Goal: Find specific page/section: Find specific page/section

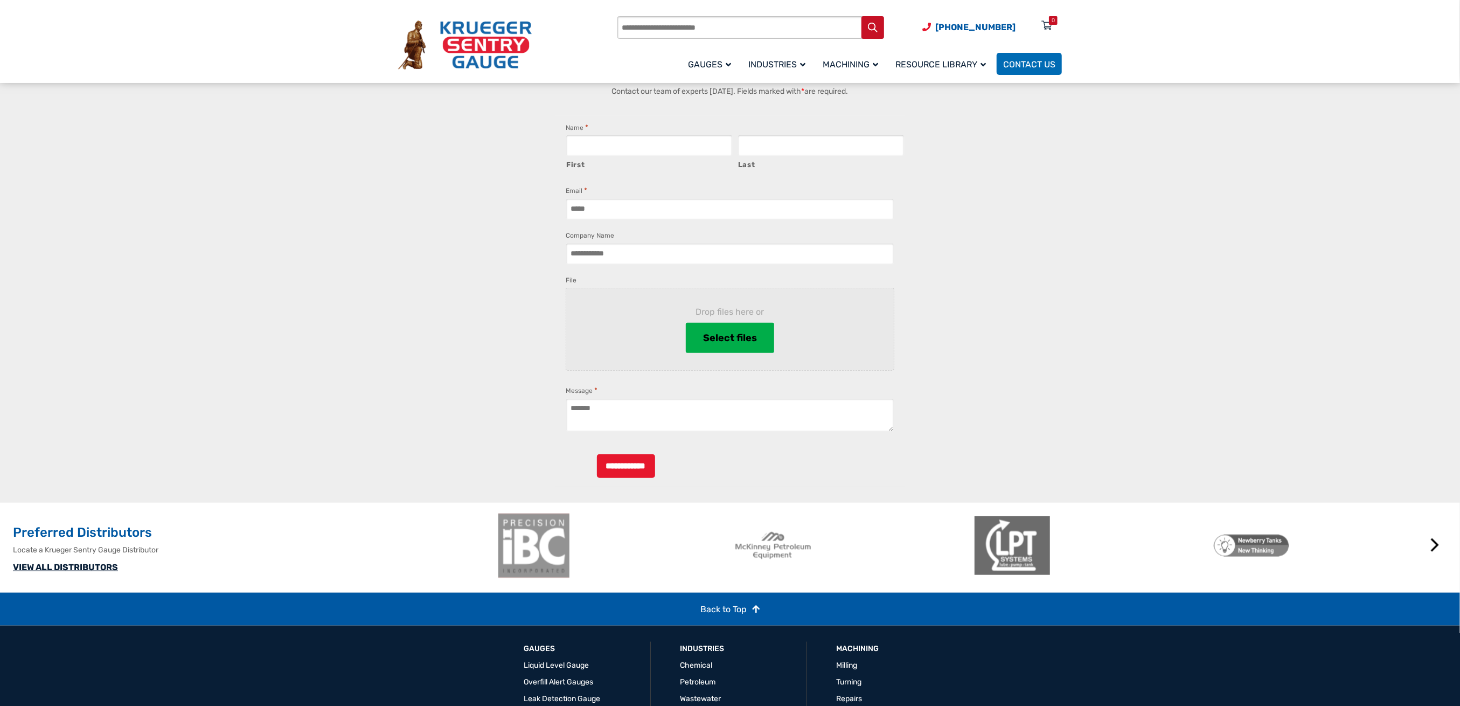
scroll to position [1032, 0]
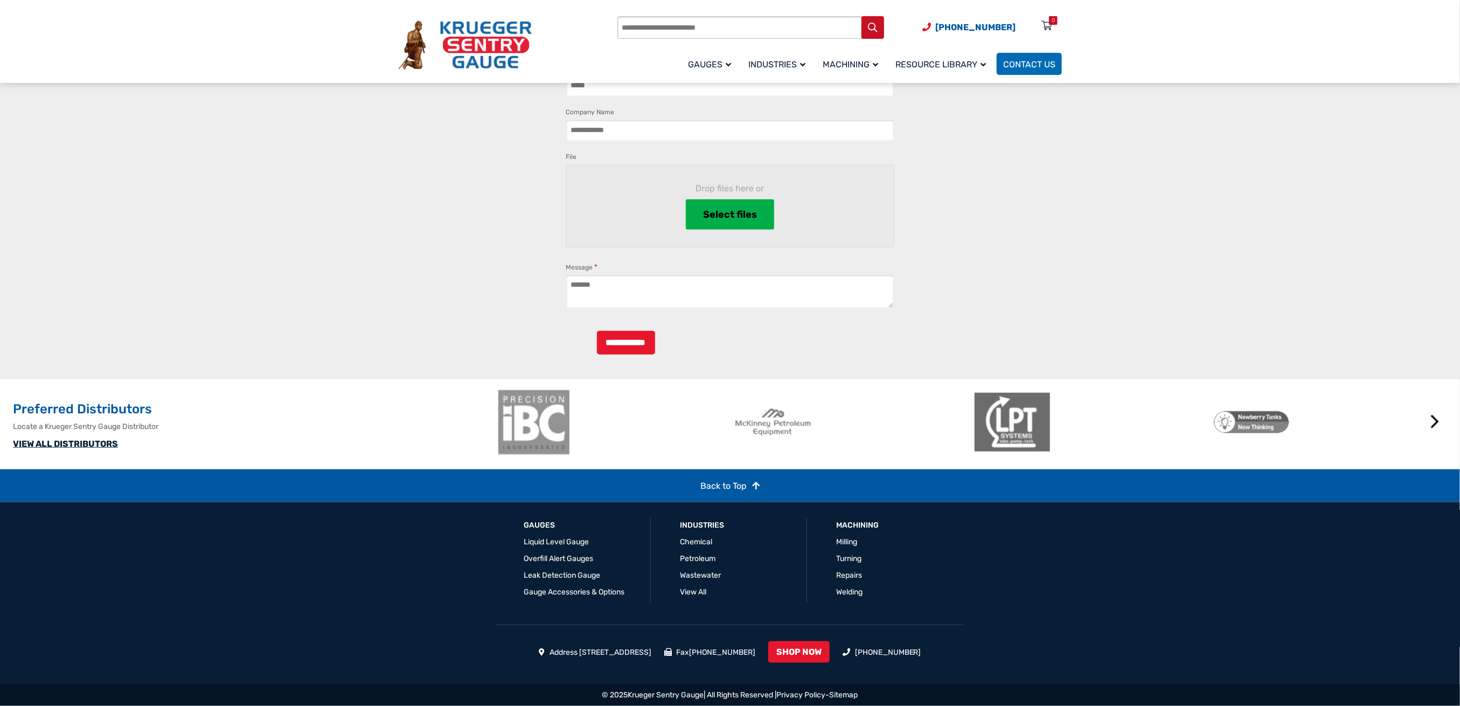
click at [67, 438] on p "VIEW ALL DISTRIBUTORS" at bounding box center [252, 443] width 478 height 13
click at [71, 443] on link "VIEW ALL DISTRIBUTORS" at bounding box center [65, 444] width 105 height 10
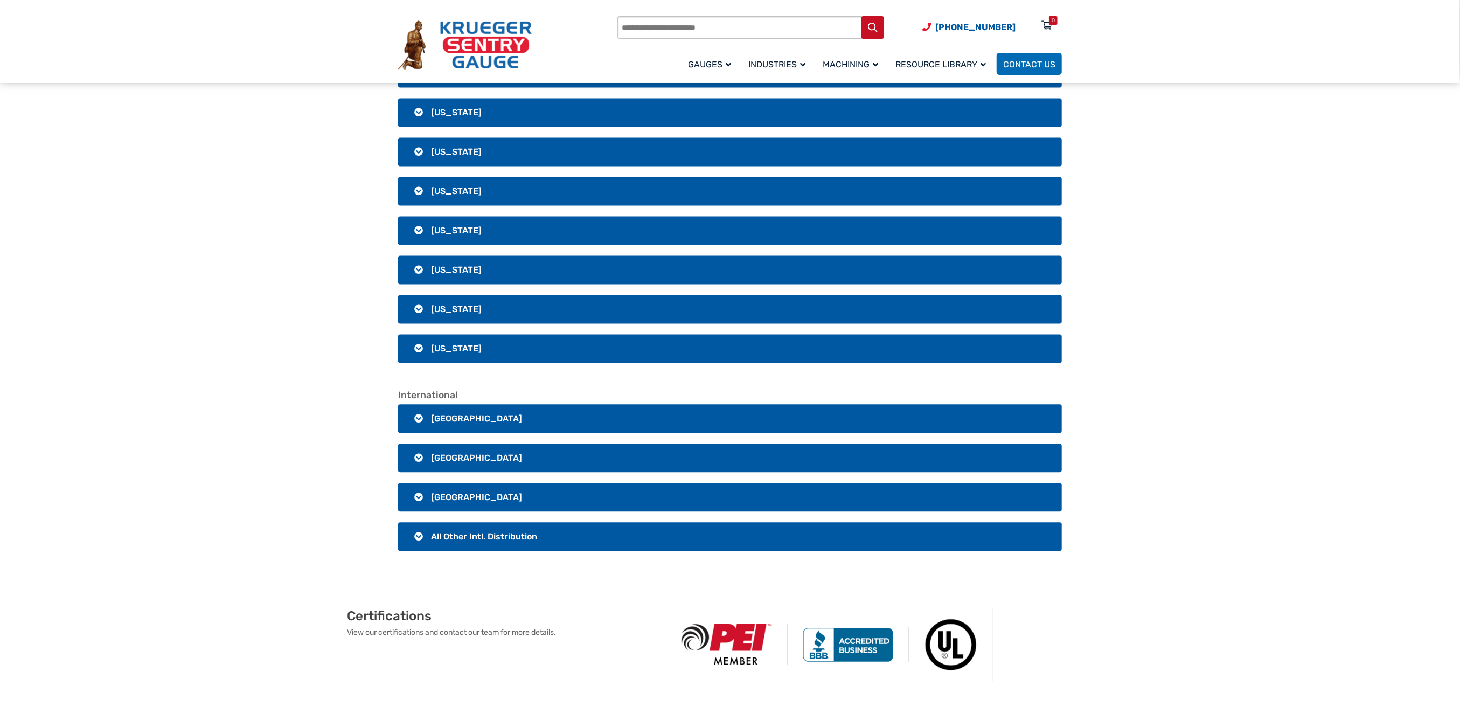
scroll to position [1867, 0]
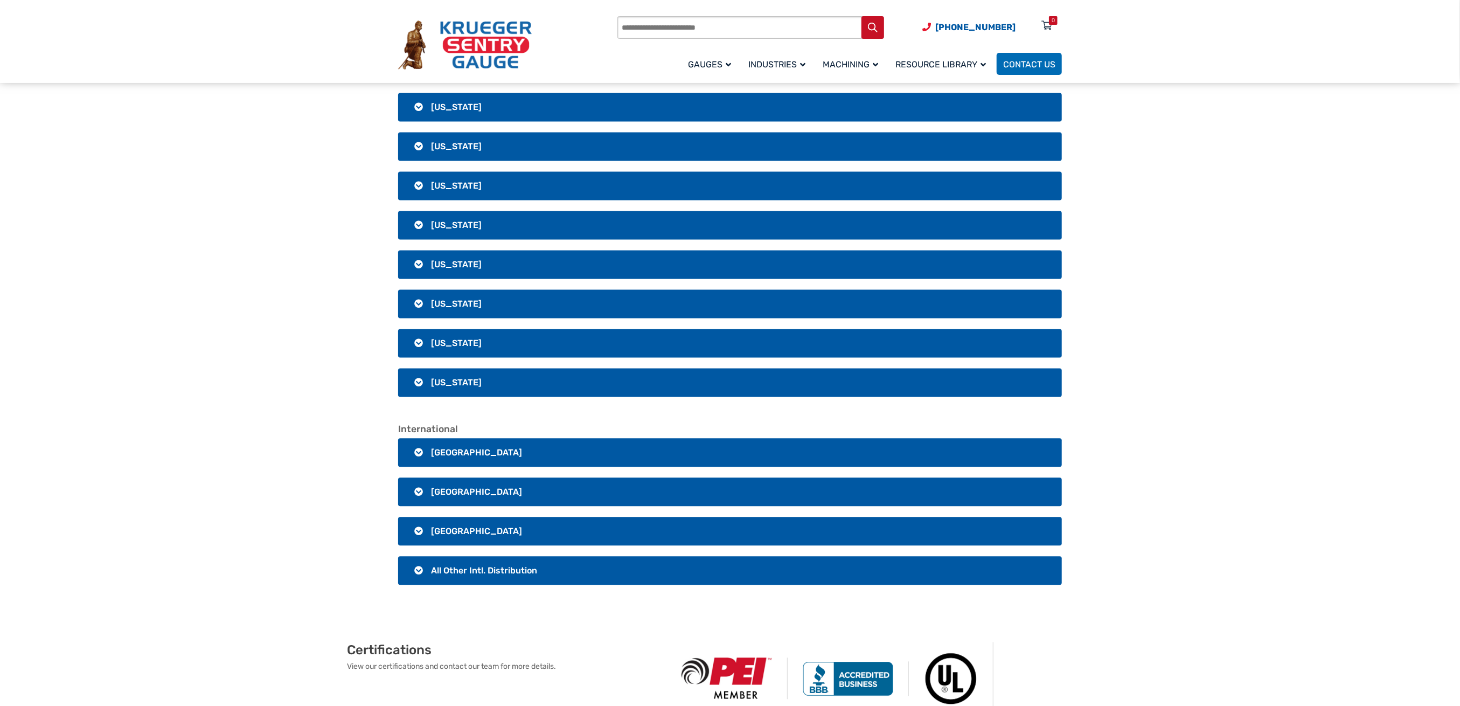
click at [457, 447] on span "Canada" at bounding box center [476, 452] width 91 height 10
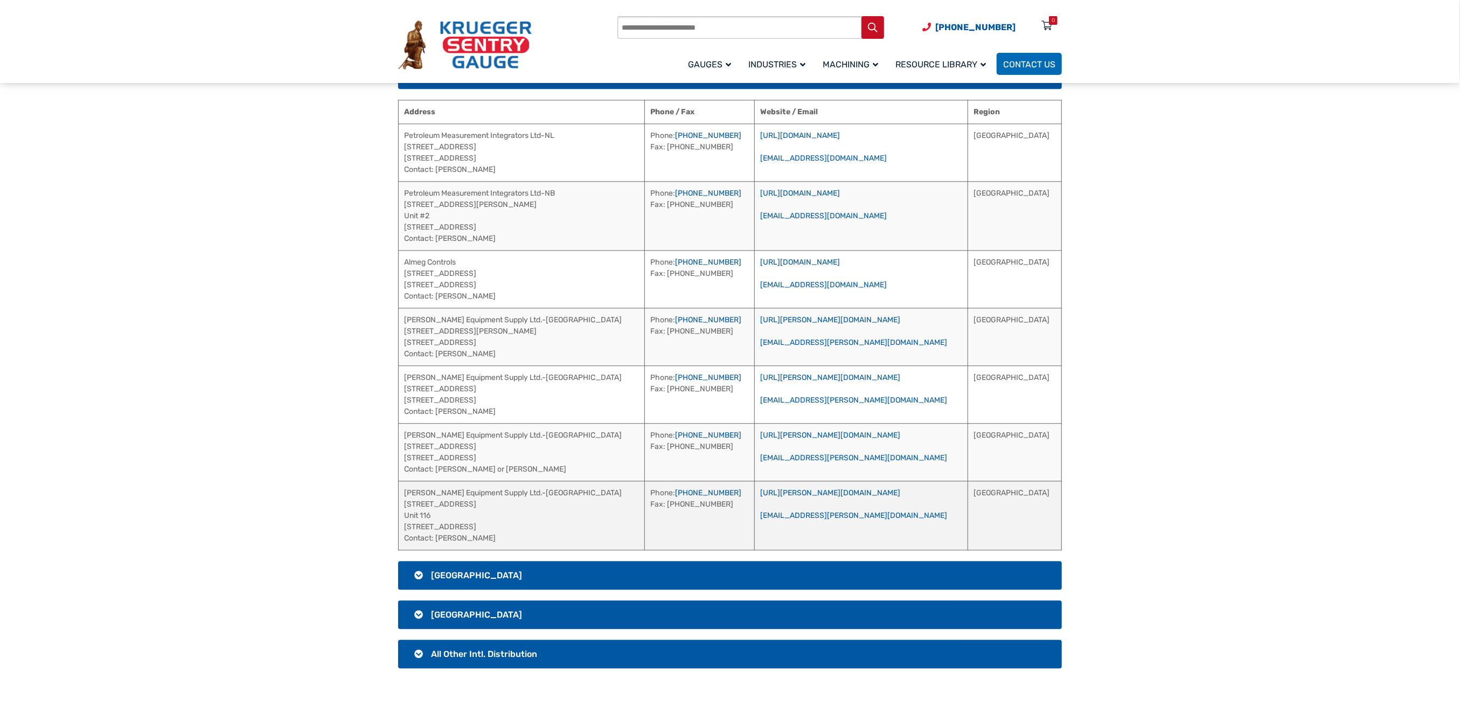
scroll to position [2155, 0]
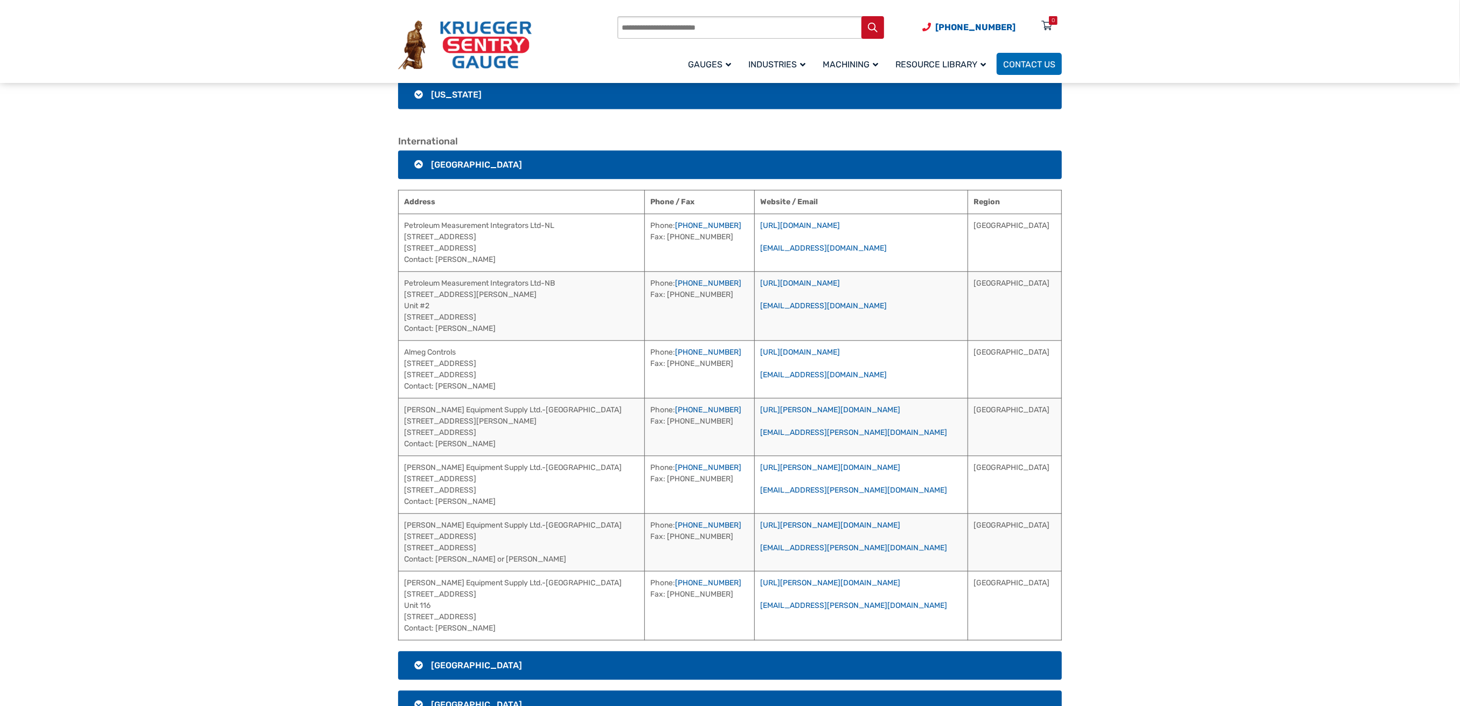
drag, startPoint x: 416, startPoint y: 135, endPoint x: 400, endPoint y: 123, distance: 19.6
click at [416, 150] on h3 "Canada" at bounding box center [730, 164] width 664 height 29
